Goal: Information Seeking & Learning: Learn about a topic

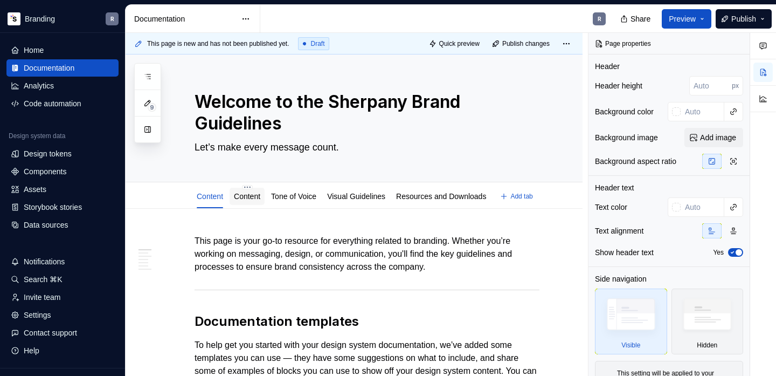
click at [245, 194] on link "Content" at bounding box center [247, 196] width 26 height 9
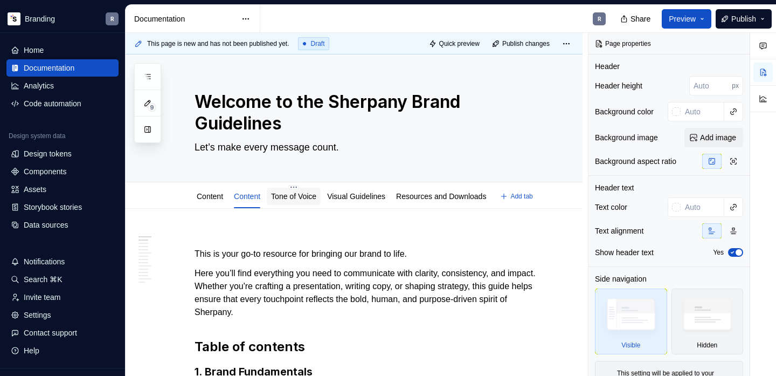
click at [305, 192] on link "Tone of Voice" at bounding box center [293, 196] width 45 height 9
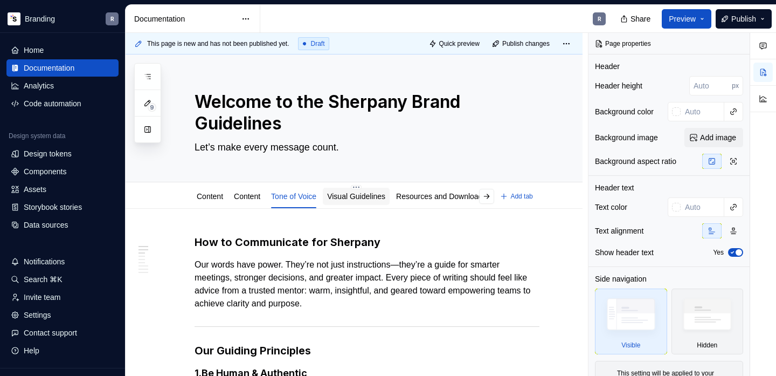
click at [376, 197] on link "Visual Guidelines" at bounding box center [356, 196] width 58 height 9
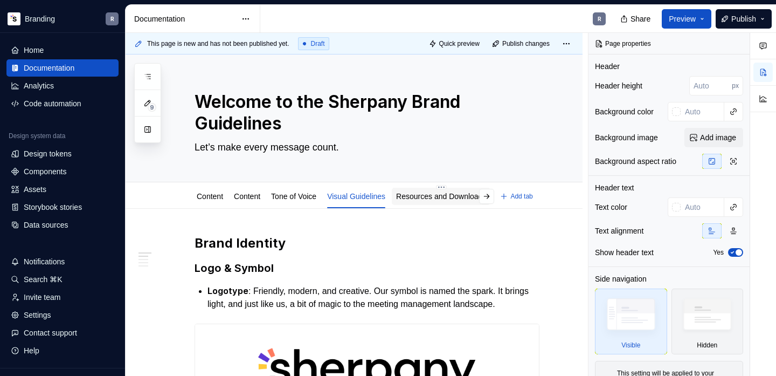
click at [436, 200] on link "Resources and Downloads" at bounding box center [441, 196] width 90 height 9
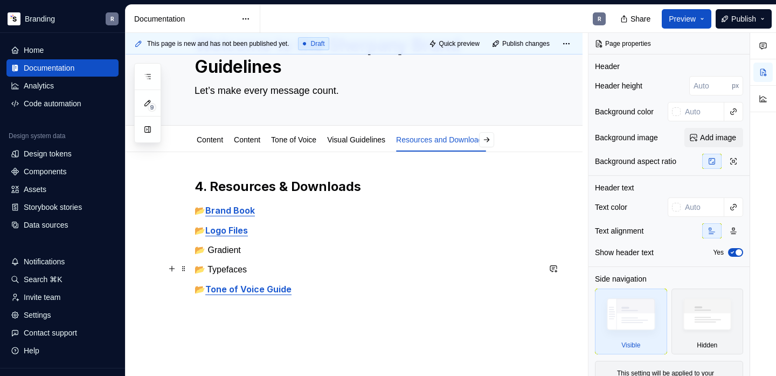
scroll to position [56, 0]
click at [494, 139] on button "button" at bounding box center [486, 140] width 15 height 15
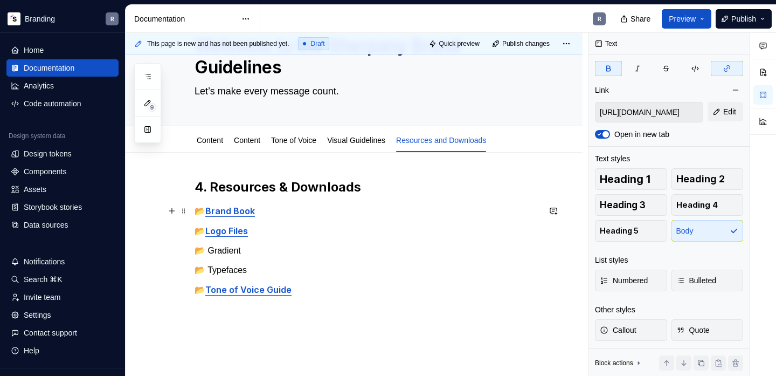
click at [235, 210] on strong "Brand Book" at bounding box center [230, 210] width 50 height 11
click at [225, 232] on strong "Logo Files" at bounding box center [226, 230] width 43 height 11
click at [223, 250] on p "📂 Gradient" at bounding box center [367, 250] width 345 height 13
click at [224, 274] on p "📂 Typefaces" at bounding box center [367, 270] width 345 height 13
click at [233, 288] on strong "Tone of Voice Guide" at bounding box center [248, 289] width 86 height 11
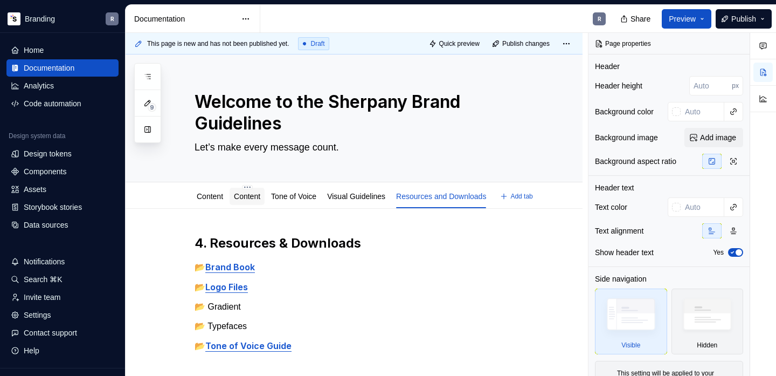
click at [252, 199] on link "Content" at bounding box center [247, 196] width 26 height 9
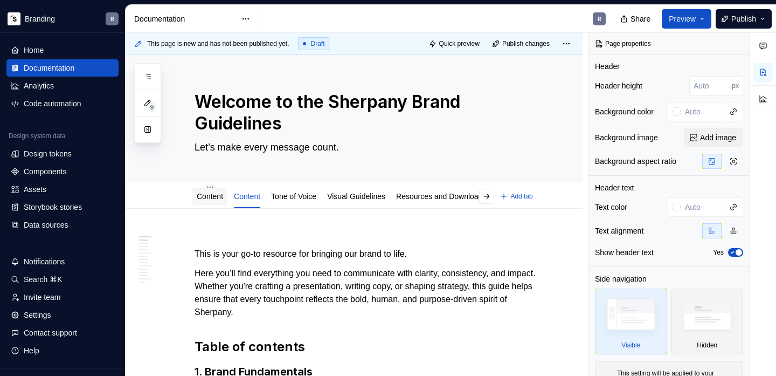
click at [211, 190] on div "Content" at bounding box center [210, 196] width 26 height 13
type textarea "*"
